Goal: Task Accomplishment & Management: Use online tool/utility

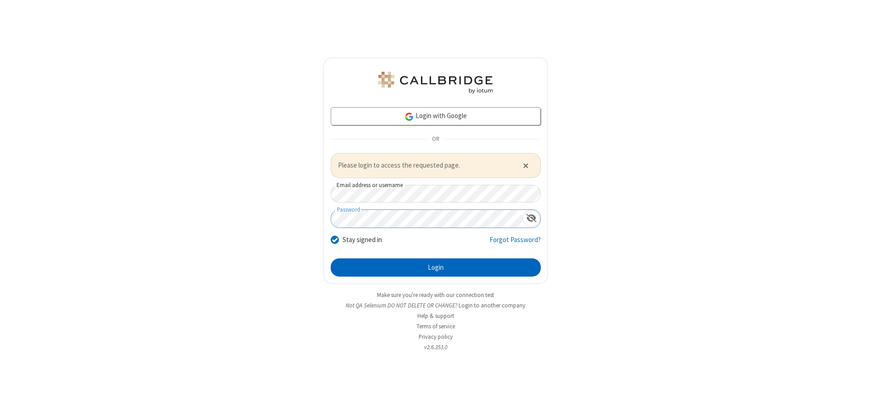
click at [436, 267] on button "Login" at bounding box center [436, 267] width 210 height 18
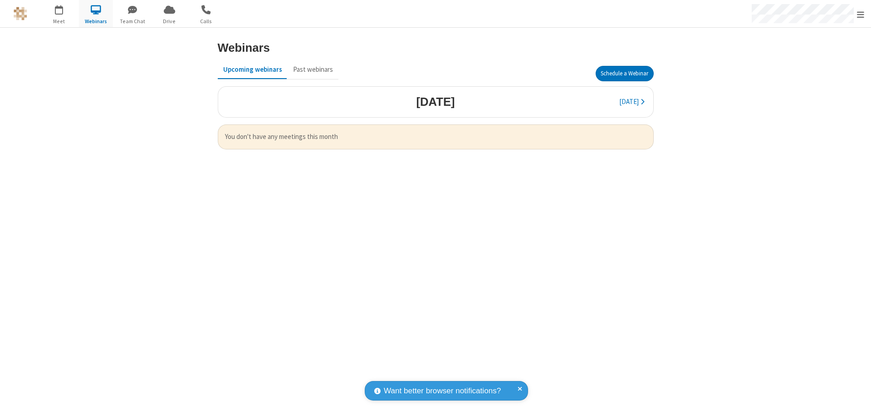
click at [624, 74] on button "Schedule a Webinar" at bounding box center [625, 73] width 58 height 15
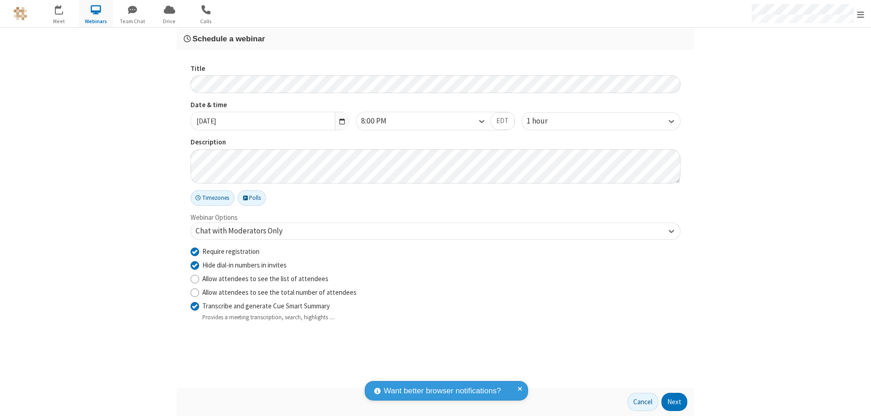
click at [195, 251] on input "Require registration" at bounding box center [195, 251] width 9 height 10
checkbox input "false"
click at [675, 402] on button "Next" at bounding box center [675, 401] width 26 height 18
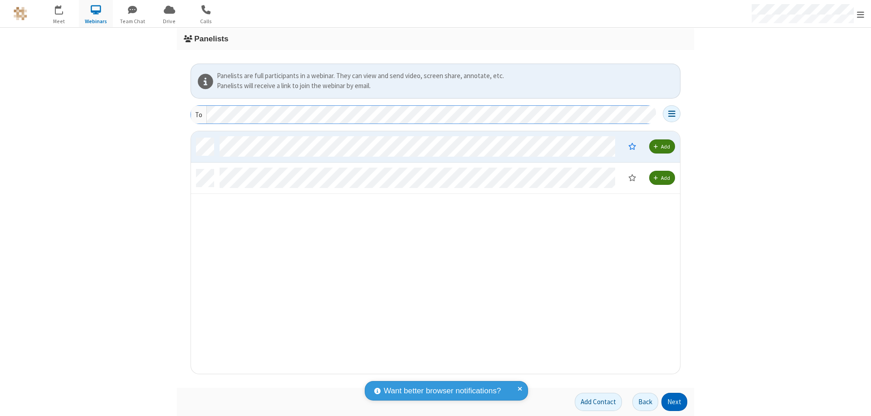
click at [675, 402] on button "Next" at bounding box center [675, 401] width 26 height 18
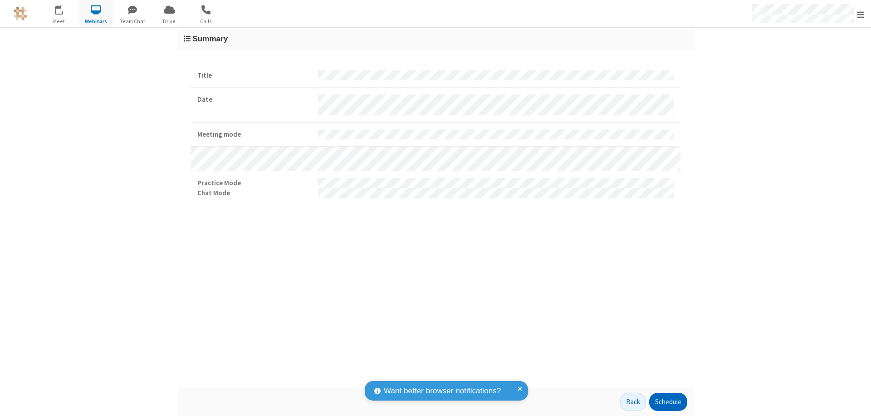
click at [668, 402] on button "Schedule" at bounding box center [668, 401] width 38 height 18
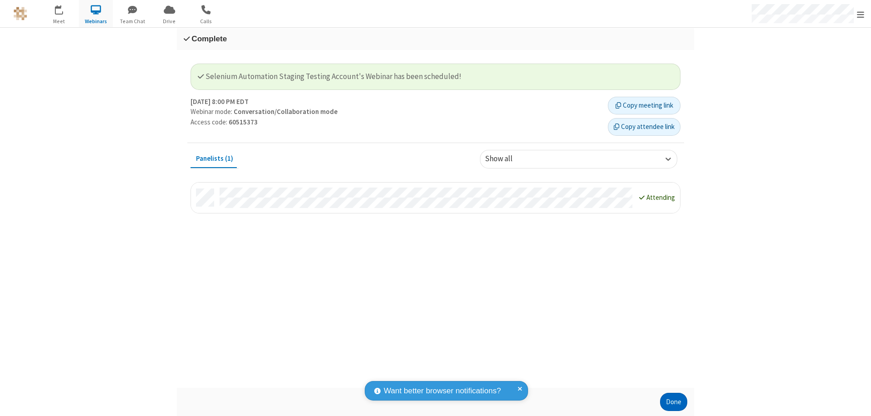
click at [674, 402] on button "Done" at bounding box center [673, 401] width 27 height 18
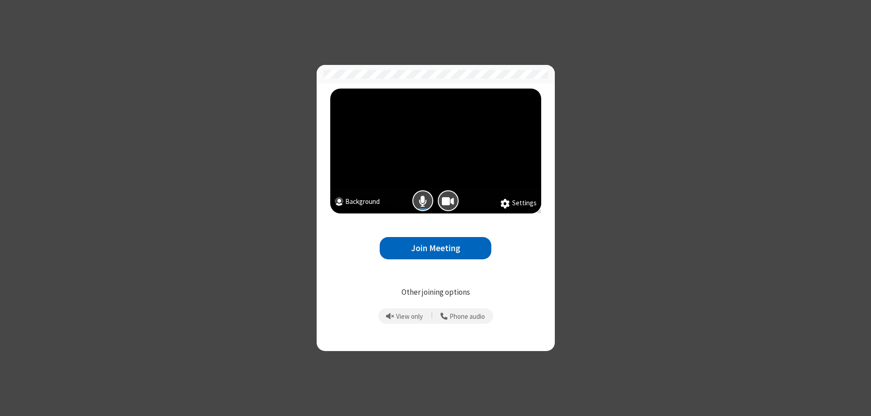
click at [436, 248] on button "Join Meeting" at bounding box center [436, 248] width 112 height 22
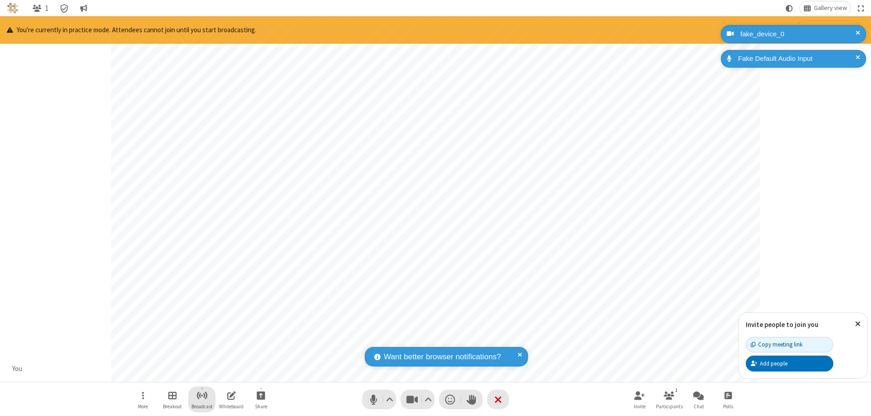
click at [201, 395] on span "Start broadcast" at bounding box center [201, 394] width 11 height 11
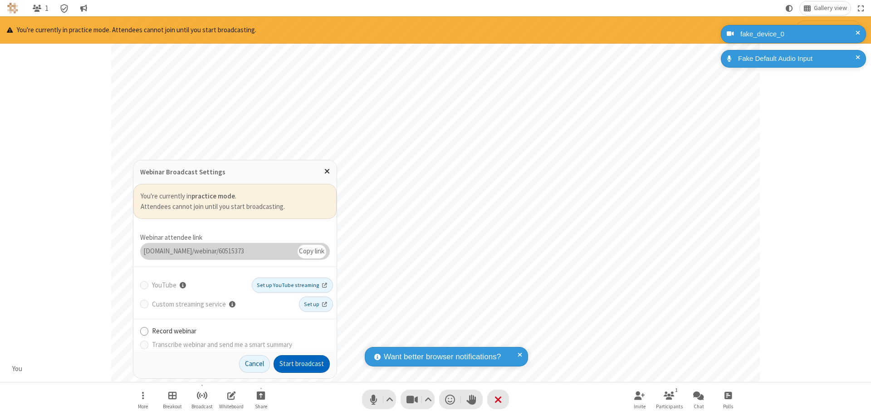
click at [302, 363] on button "Start broadcast" at bounding box center [302, 364] width 56 height 18
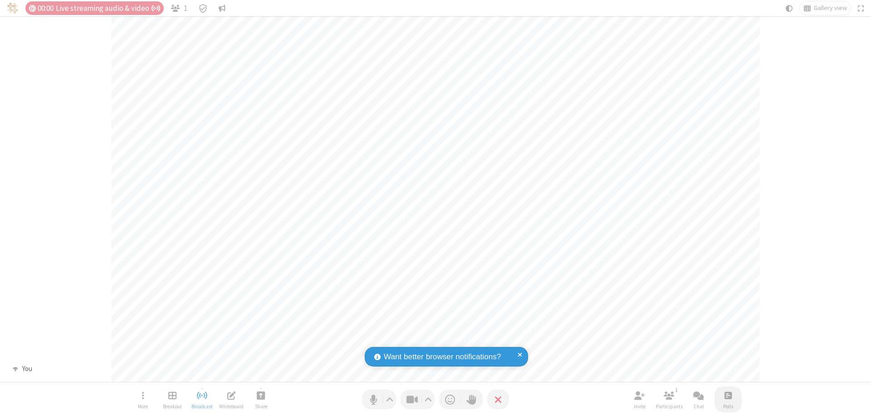
click at [728, 395] on span "Open poll" at bounding box center [728, 394] width 7 height 11
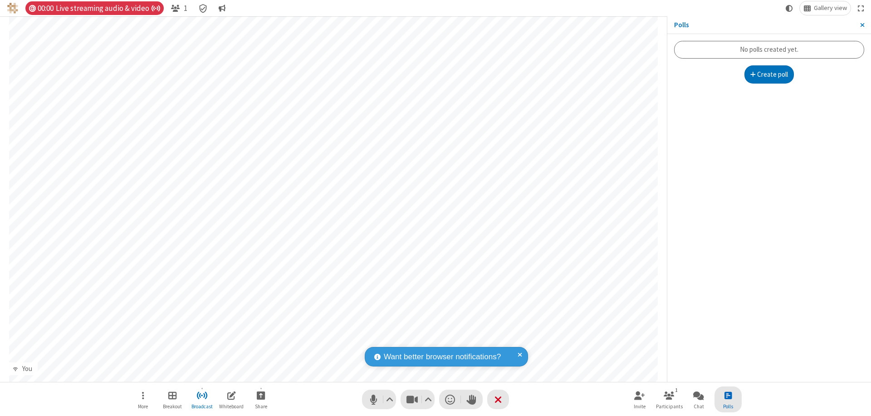
click at [769, 74] on button "Create poll" at bounding box center [770, 74] width 50 height 18
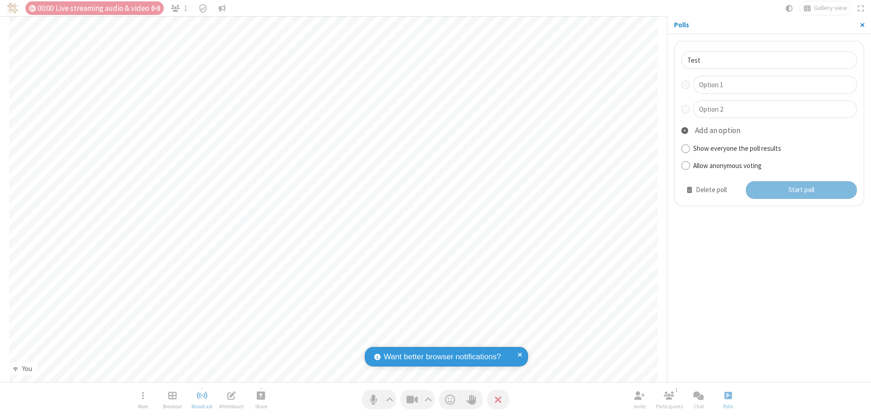
type input "Test"
type input "Yes"
type input "No"
click at [801, 190] on button "Start poll" at bounding box center [802, 190] width 112 height 18
